Goal: Task Accomplishment & Management: Use online tool/utility

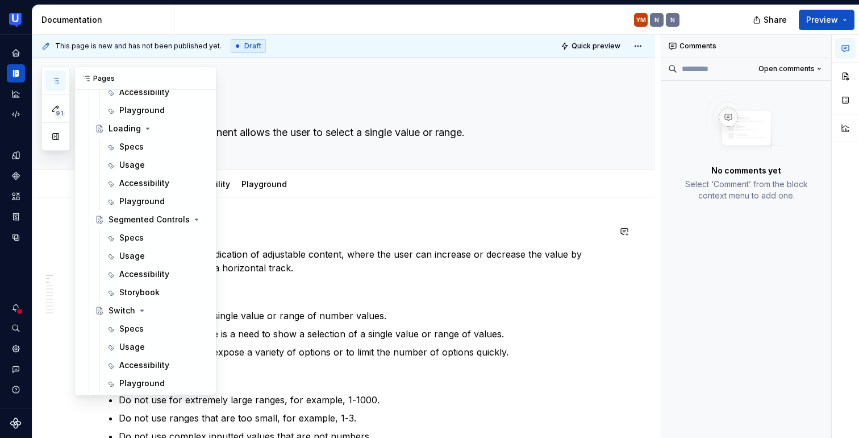
scroll to position [1358, 0]
click at [145, 205] on div "Playground" at bounding box center [141, 202] width 45 height 11
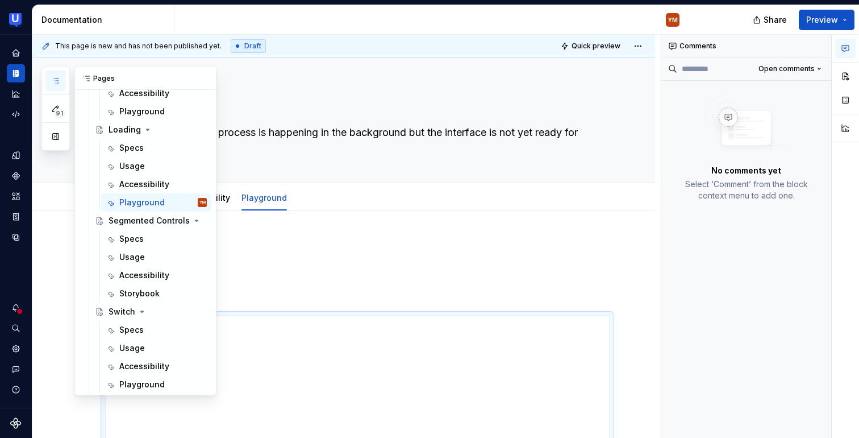
click at [50, 77] on button "button" at bounding box center [55, 80] width 20 height 20
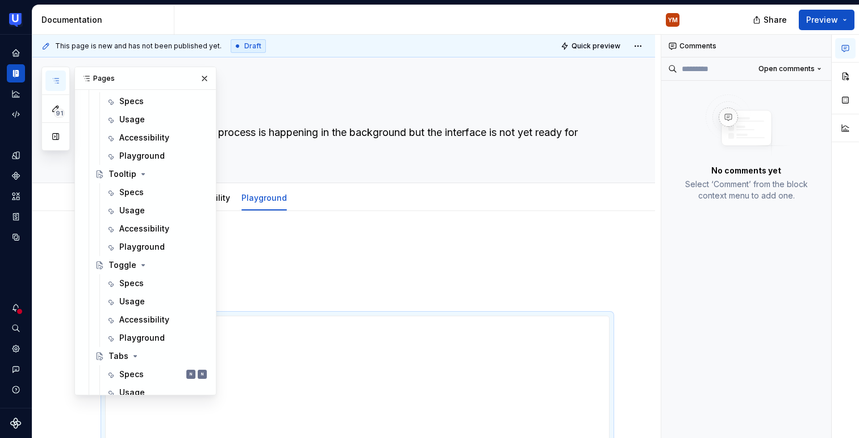
scroll to position [1764, 0]
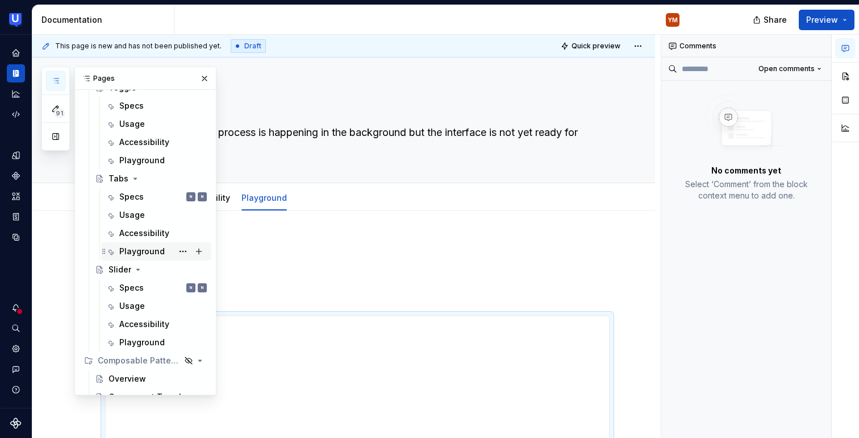
click at [128, 246] on div "Playground" at bounding box center [141, 251] width 45 height 11
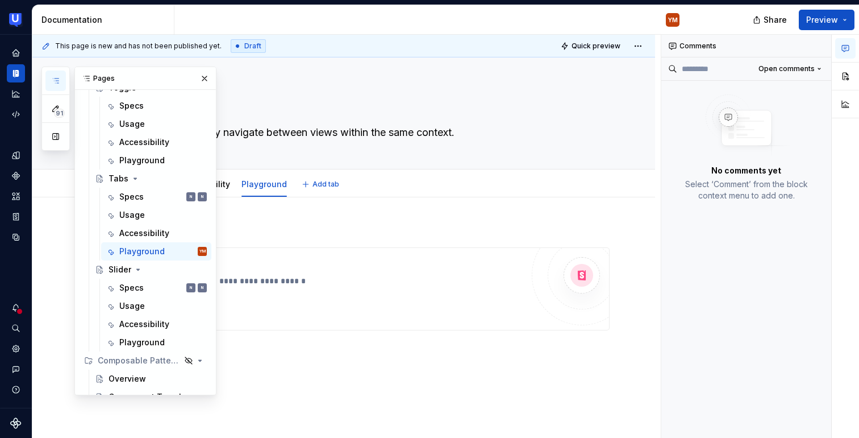
click at [326, 190] on button "Add tab" at bounding box center [321, 184] width 46 height 16
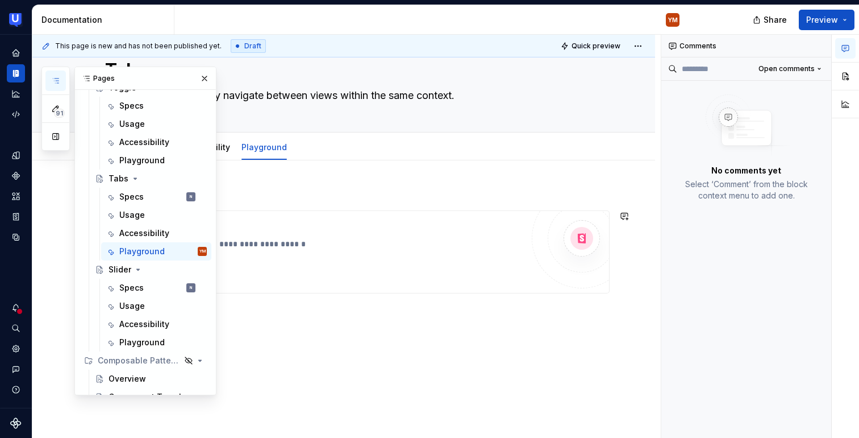
type textarea "*"
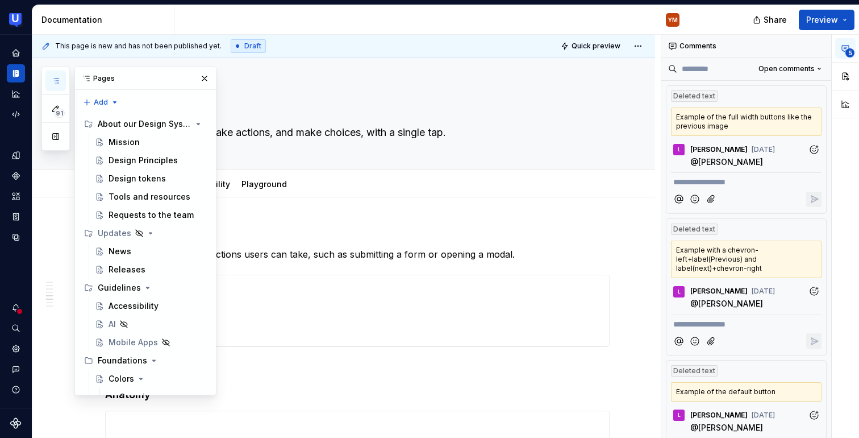
scroll to position [749, 0]
